Goal: Find specific page/section: Find specific page/section

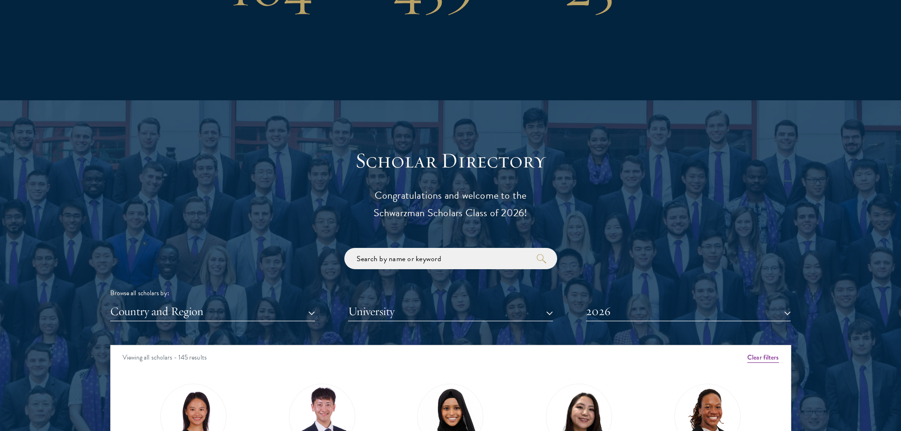
scroll to position [1051, 0]
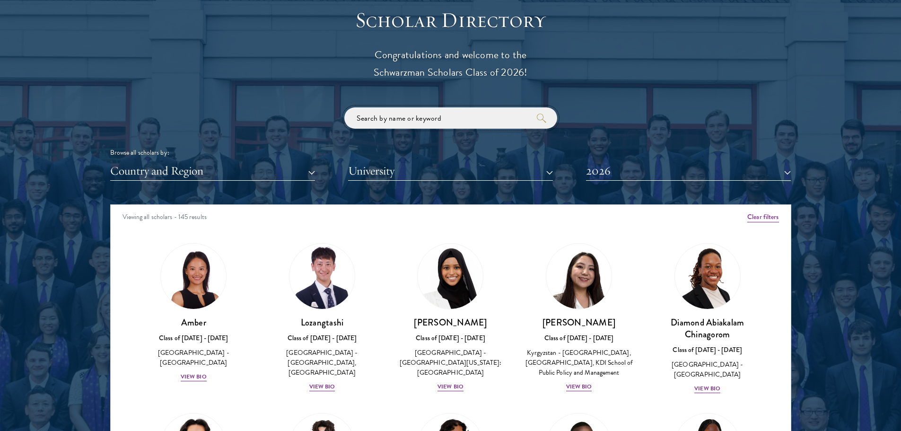
click at [462, 126] on input "search" at bounding box center [450, 117] width 213 height 21
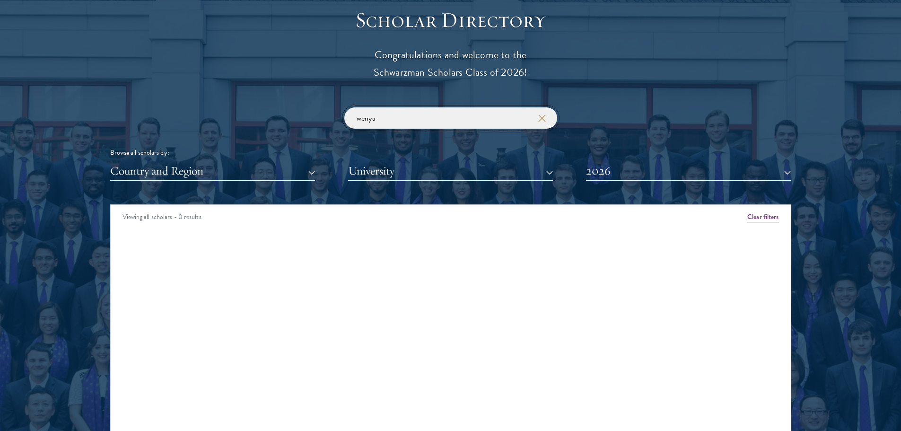
type input "wenya"
click at [610, 162] on button "2026" at bounding box center [688, 170] width 205 height 19
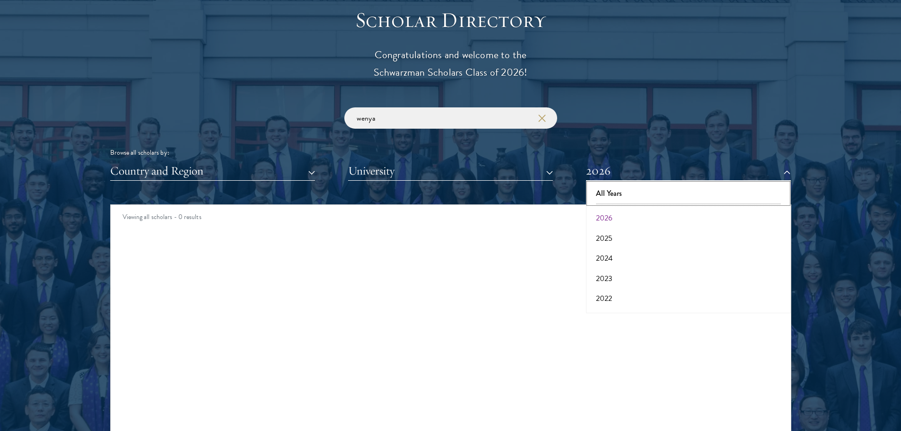
click at [626, 195] on button "All Years" at bounding box center [688, 193] width 199 height 20
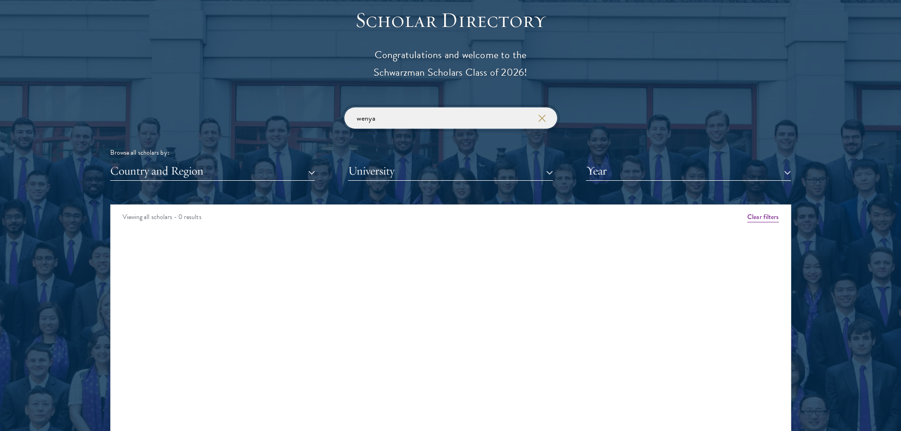
click at [451, 121] on input "wenya" at bounding box center [450, 117] width 213 height 21
